Goal: Task Accomplishment & Management: Manage account settings

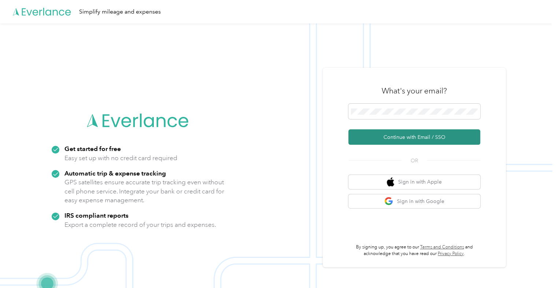
click at [377, 134] on button "Continue with Email / SSO" at bounding box center [414, 136] width 132 height 15
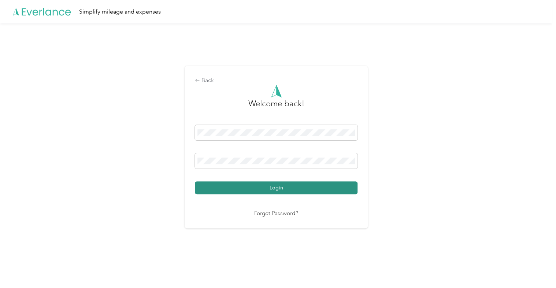
click at [305, 159] on button "Login" at bounding box center [276, 187] width 163 height 13
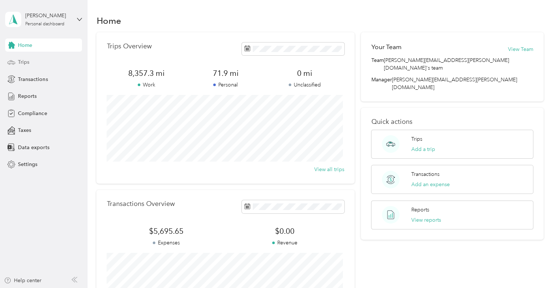
click at [35, 62] on div "Trips" at bounding box center [43, 62] width 77 height 13
